Goal: Information Seeking & Learning: Learn about a topic

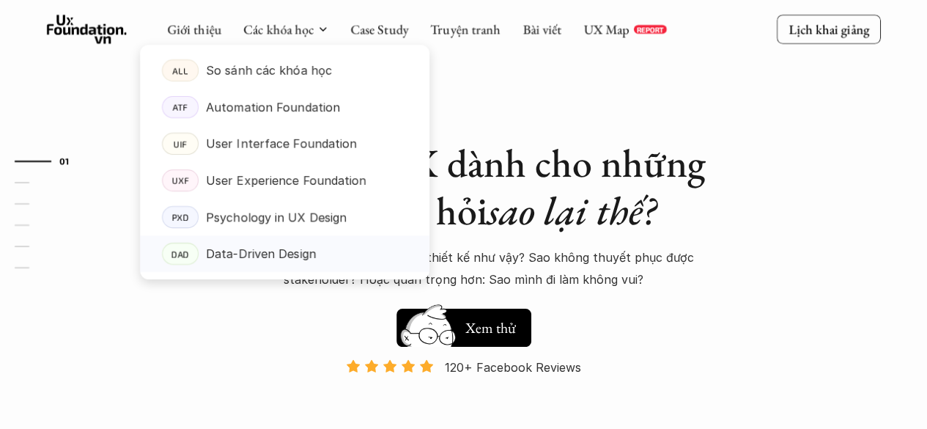
click at [256, 259] on p "Data-Driven Design" at bounding box center [261, 253] width 110 height 22
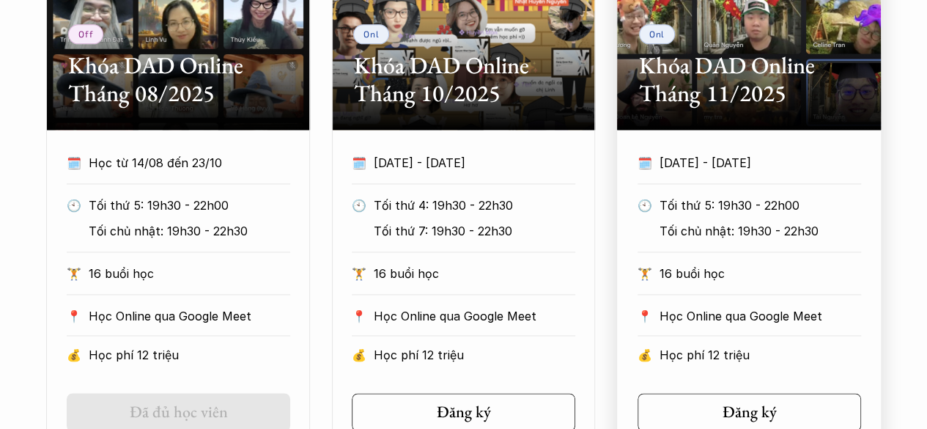
scroll to position [956, 0]
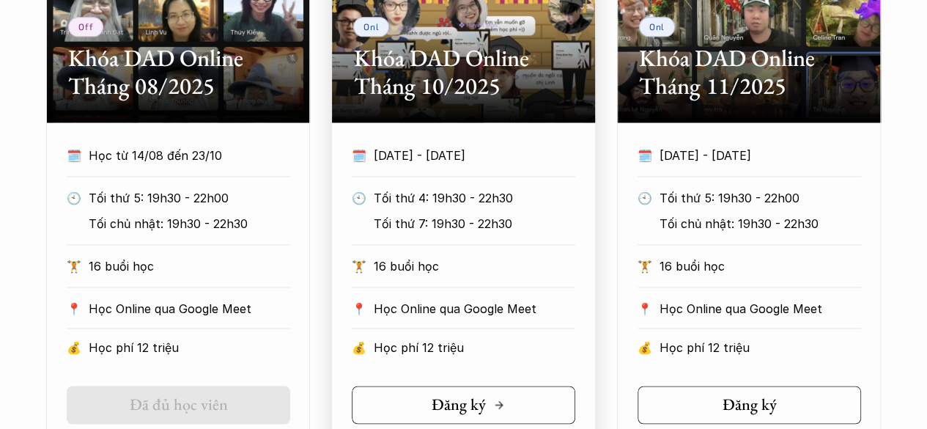
click at [463, 401] on h5 "Đăng ký" at bounding box center [458, 404] width 54 height 19
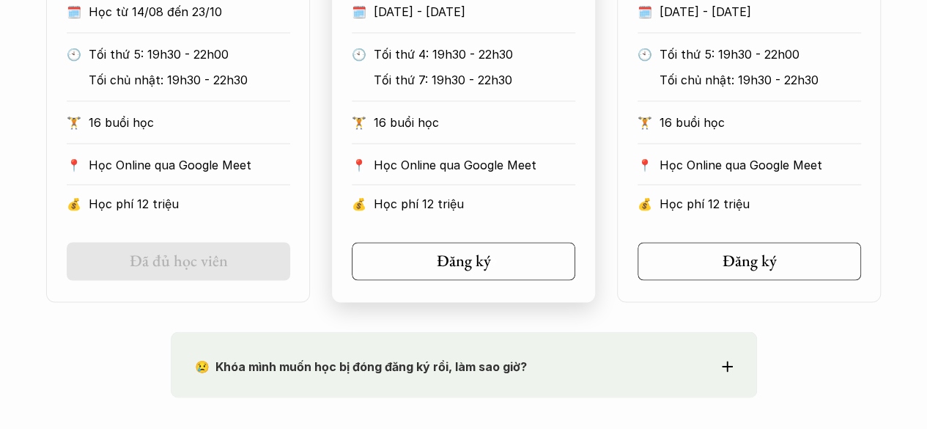
scroll to position [1103, 0]
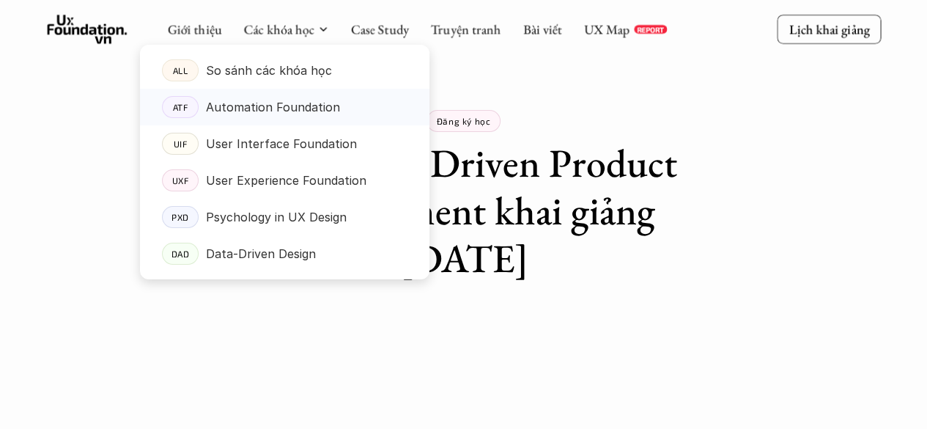
click at [276, 97] on p "Automation Foundation" at bounding box center [273, 107] width 134 height 22
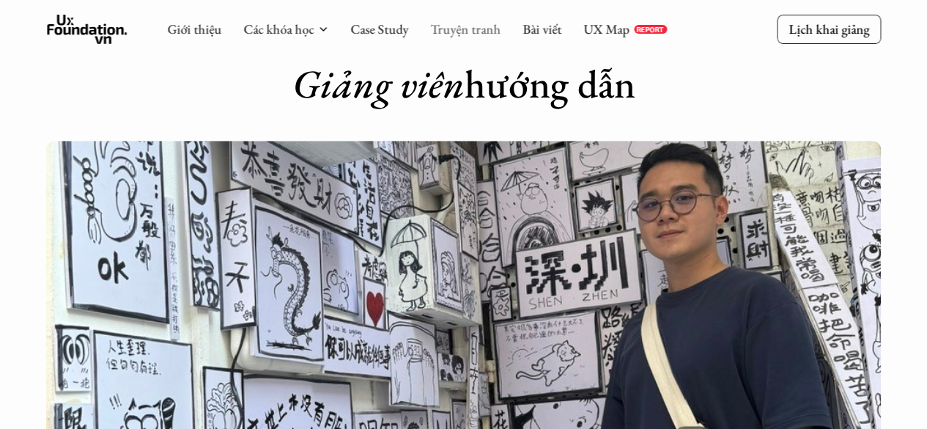
scroll to position [3318, 0]
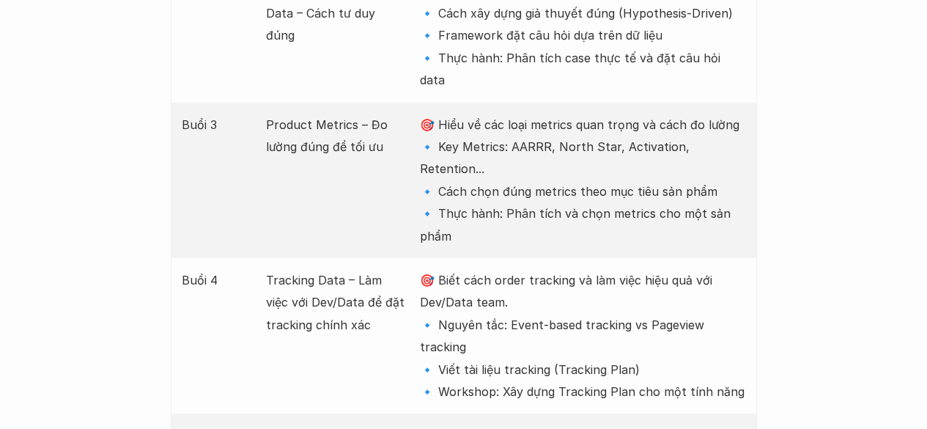
scroll to position [2191, 0]
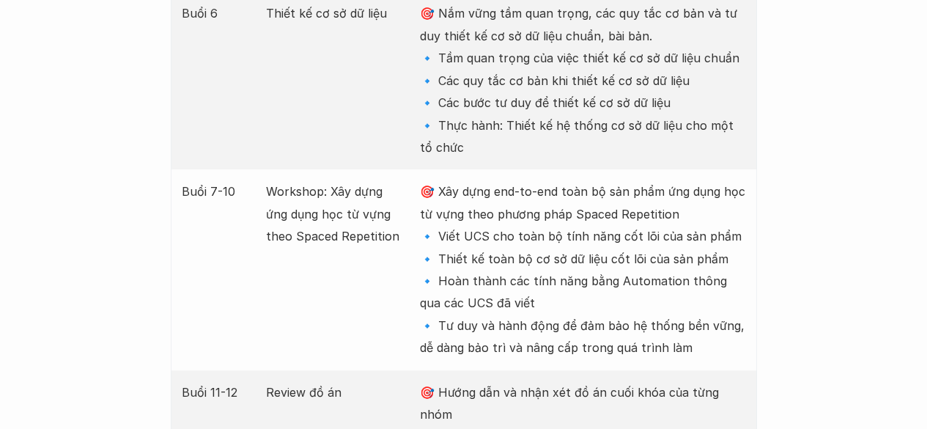
scroll to position [2805, 0]
